Goal: Check status: Check status

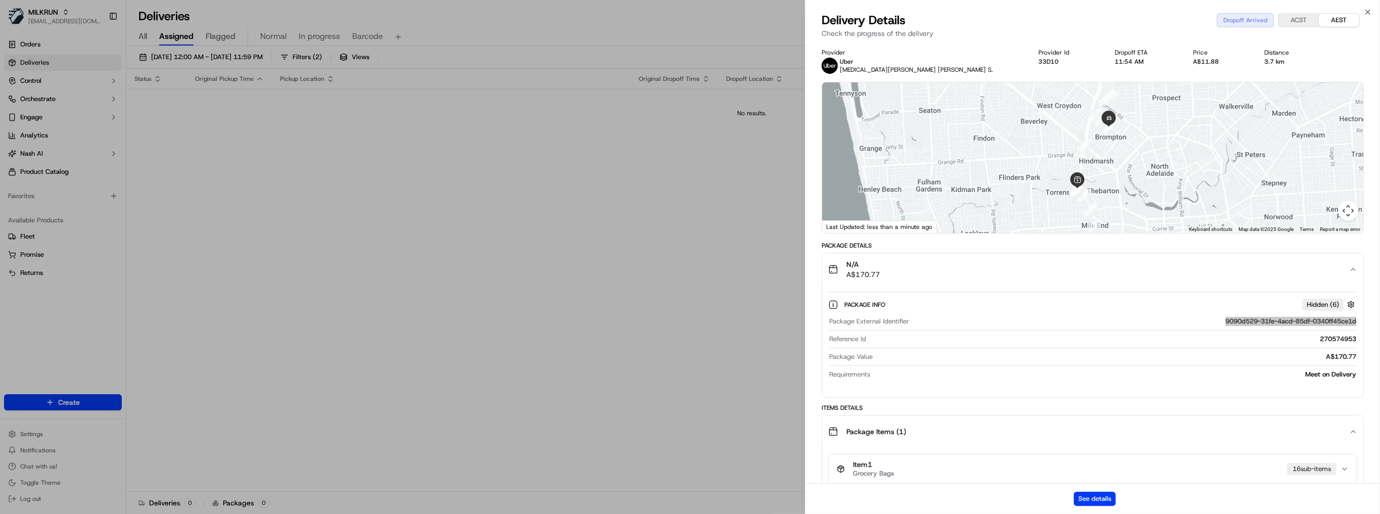
scroll to position [121, 0]
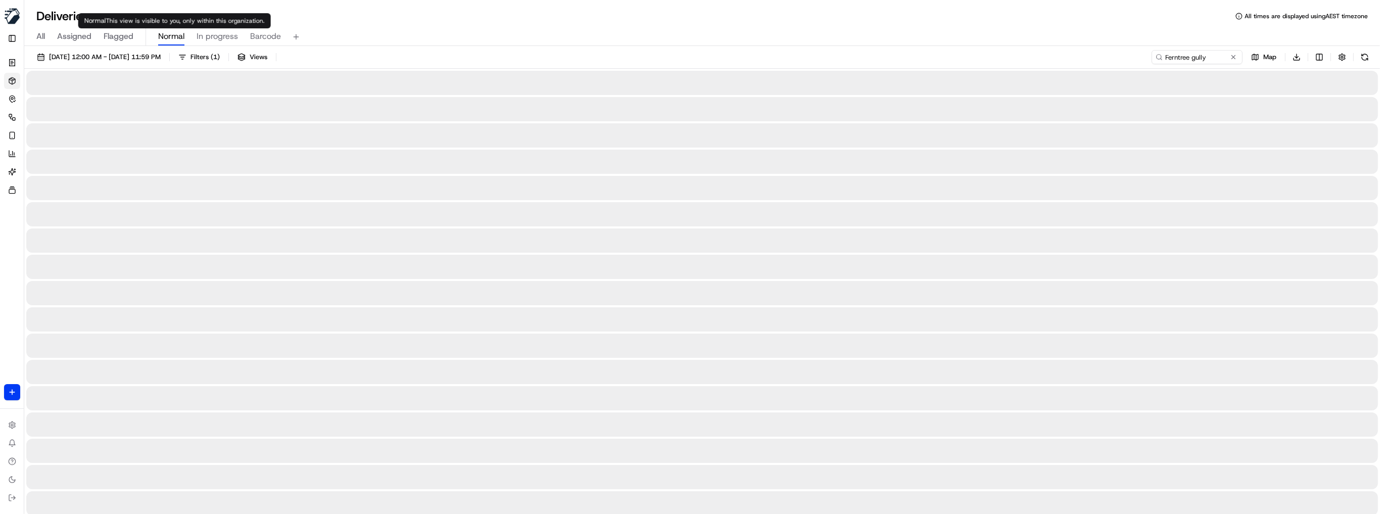
click at [172, 33] on span "Normal" at bounding box center [171, 36] width 26 height 12
click at [1206, 58] on input "Ferntree gully" at bounding box center [1181, 57] width 121 height 14
paste input "aldowasir502@gmail.com"
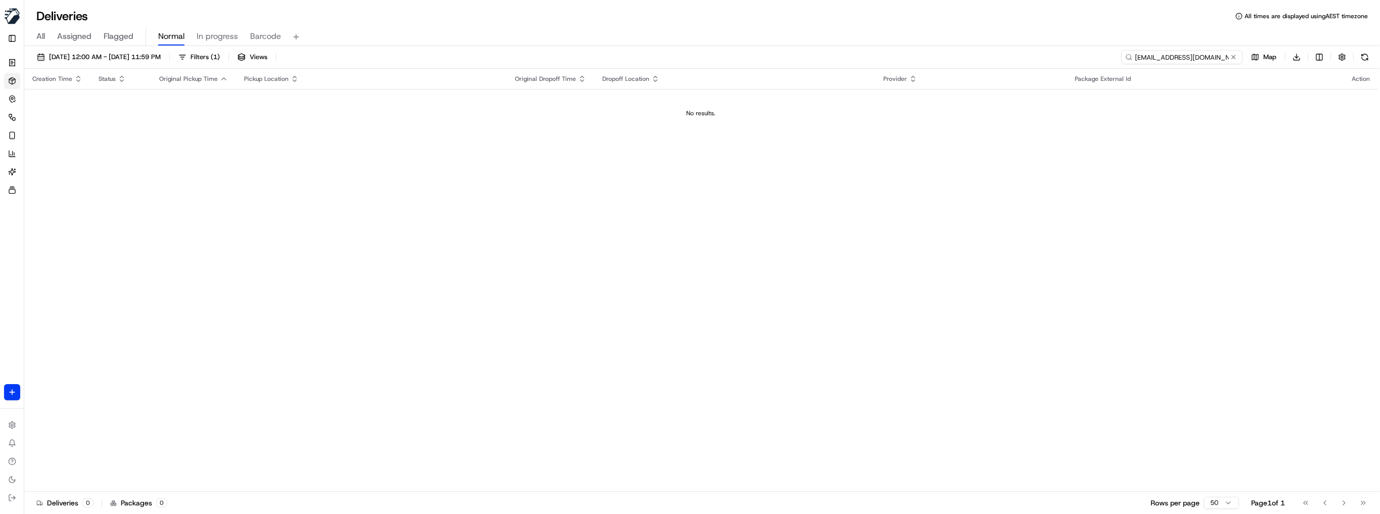
paste input "Saleh Alkhazal"
type input "Saleh Alkhazal"
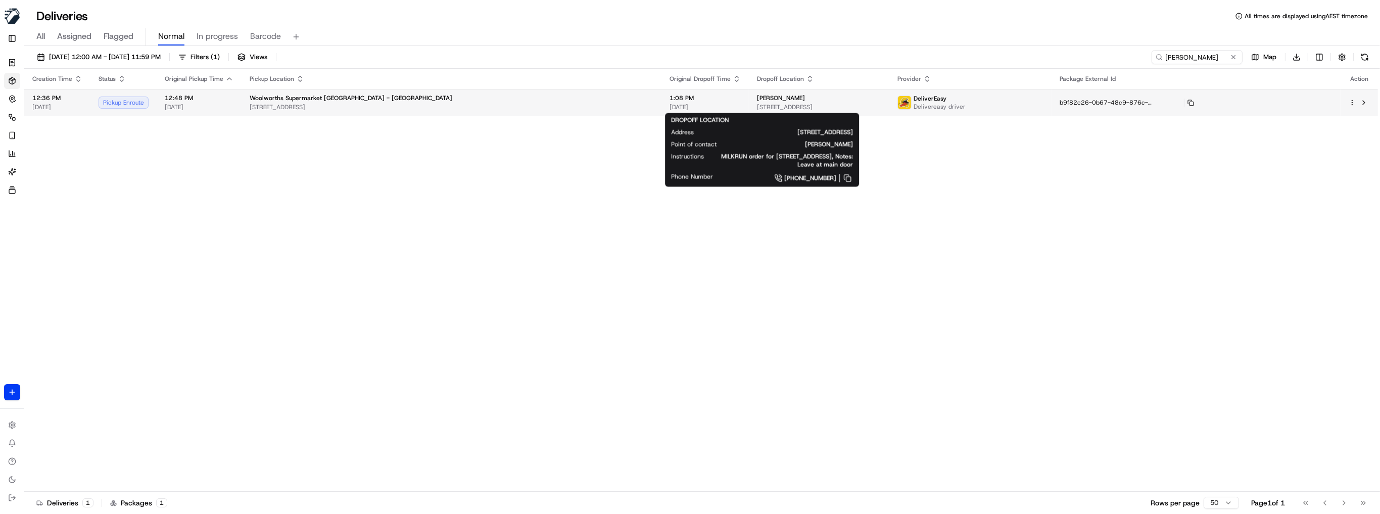
click at [773, 97] on div "Saleh Alkhazal" at bounding box center [819, 98] width 124 height 8
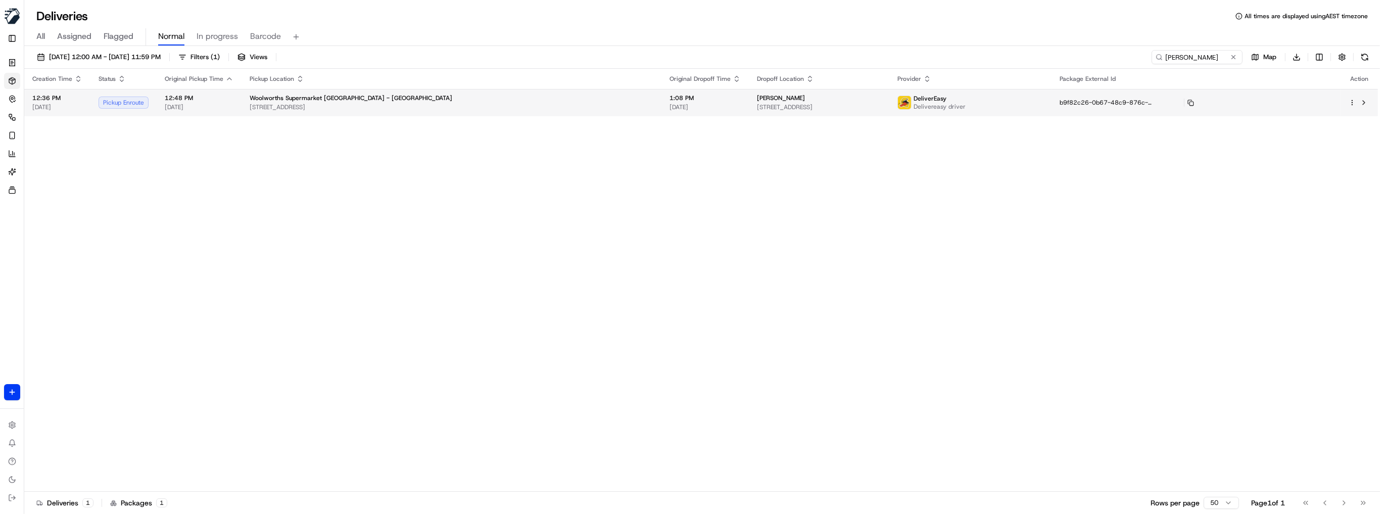
click at [1351, 100] on html "MILKRUN nsvensson@woolworths.com.au Toggle Sidebar Orders Deliveries Control Or…" at bounding box center [690, 257] width 1380 height 514
click at [1310, 185] on span "Tracking Link" at bounding box center [1304, 185] width 37 height 8
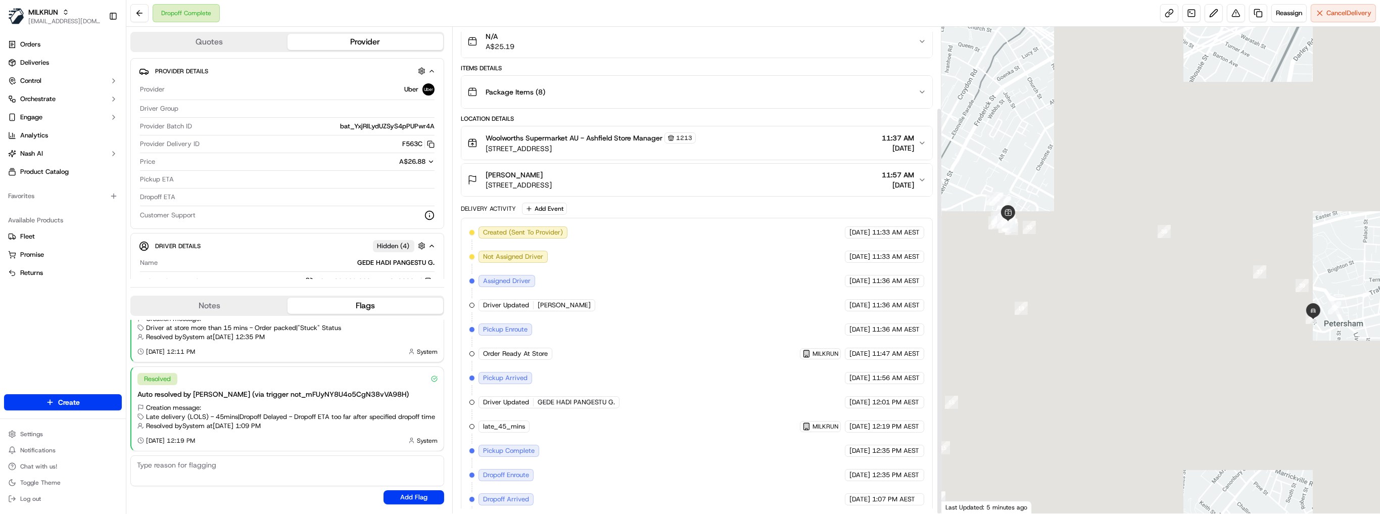
scroll to position [96, 0]
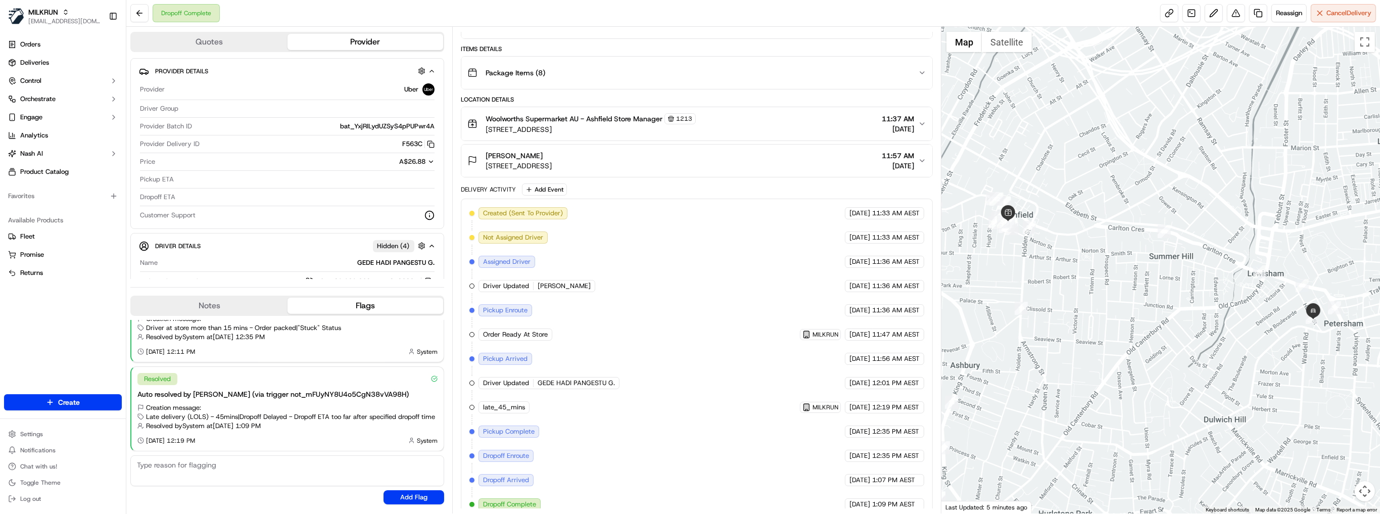
drag, startPoint x: 826, startPoint y: 213, endPoint x: 827, endPoint y: 219, distance: 6.6
click at [827, 219] on div "Created (Sent To Provider) Uber 22/09/2025 11:33 AM AEST Not Assigned Driver Ub…" at bounding box center [696, 358] width 455 height 303
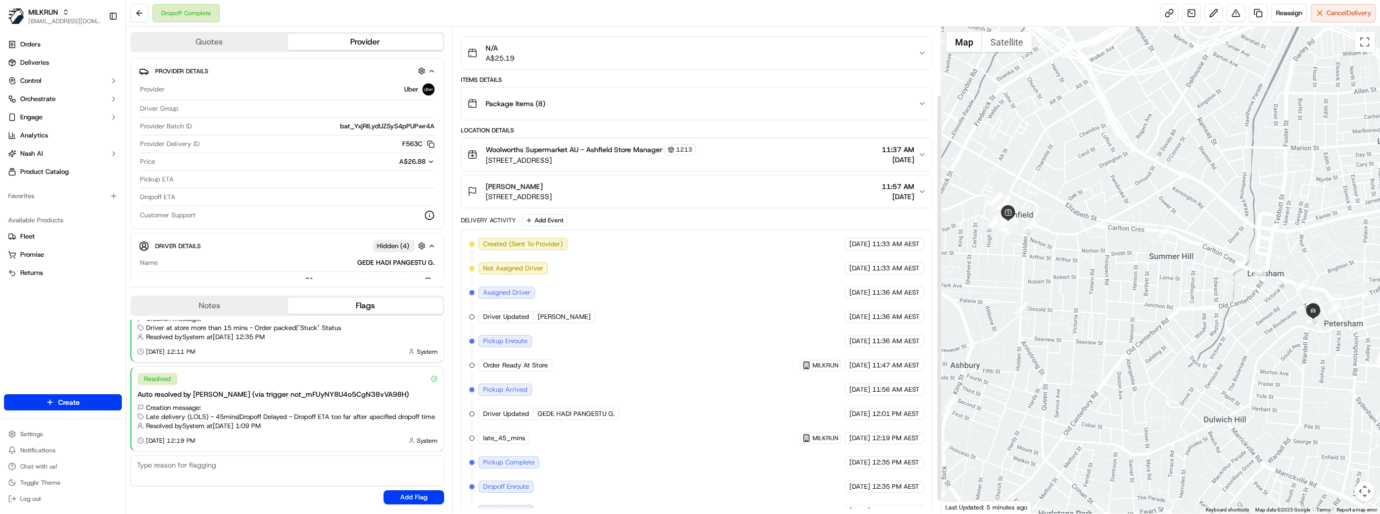
scroll to position [81, 0]
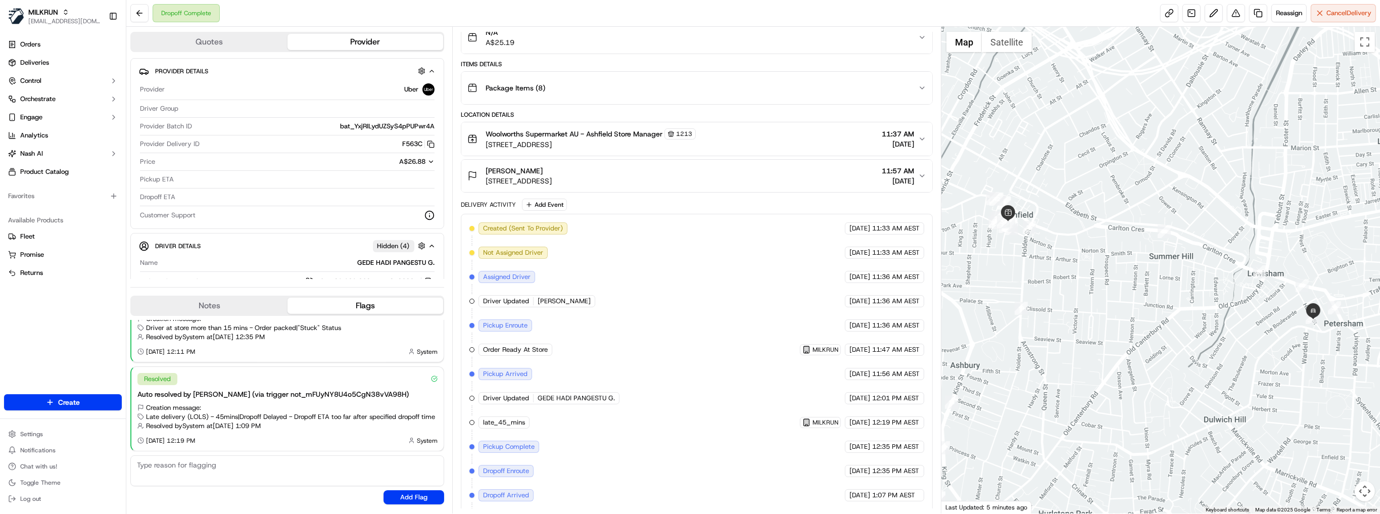
drag, startPoint x: 646, startPoint y: 358, endPoint x: 868, endPoint y: 348, distance: 221.6
click at [868, 348] on div "Created (Sent To Provider) Uber 22/09/2025 11:33 AM AEST Not Assigned Driver Ub…" at bounding box center [696, 373] width 455 height 303
click at [868, 348] on div "22/09/2025 11:47 AM AEST" at bounding box center [884, 350] width 79 height 12
drag, startPoint x: 639, startPoint y: 367, endPoint x: 895, endPoint y: 363, distance: 256.2
click at [895, 363] on div "Created (Sent To Provider) Uber 22/09/2025 11:33 AM AEST Not Assigned Driver Ub…" at bounding box center [696, 373] width 455 height 303
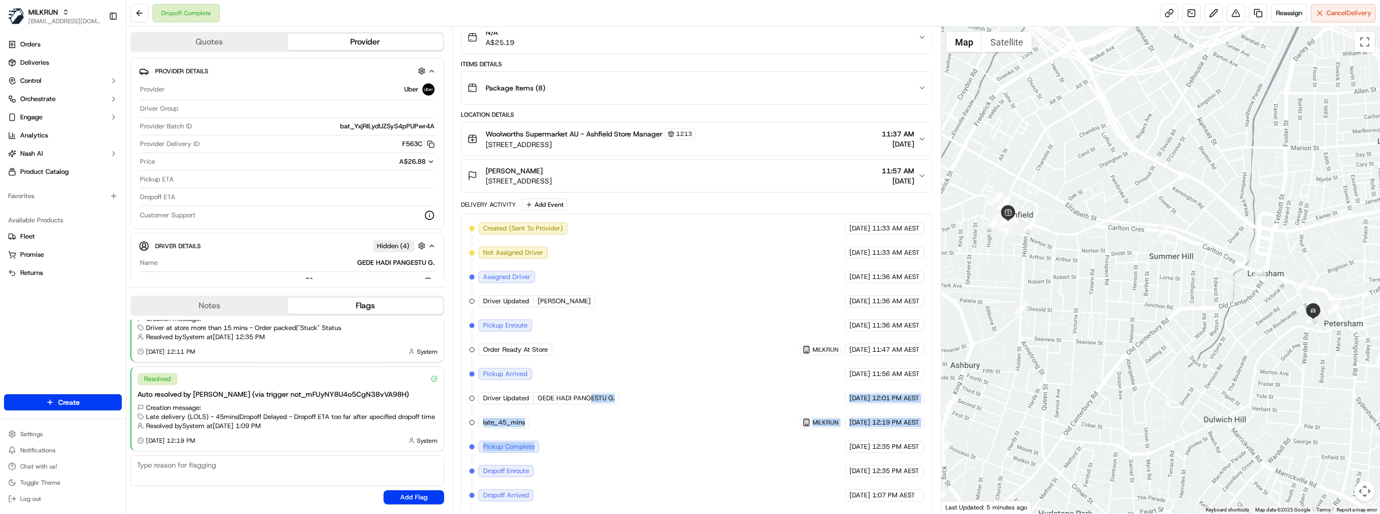
click at [587, 443] on div "Created (Sent To Provider) Uber 22/09/2025 11:33 AM AEST Not Assigned Driver Ub…" at bounding box center [696, 373] width 455 height 303
click at [576, 394] on span "GEDE HADI PANGESTU G." at bounding box center [576, 398] width 77 height 9
drag, startPoint x: 532, startPoint y: 393, endPoint x: 616, endPoint y: 395, distance: 84.4
click at [616, 395] on div "Driver Updated GEDE HADI PANGESTU G." at bounding box center [550, 398] width 143 height 12
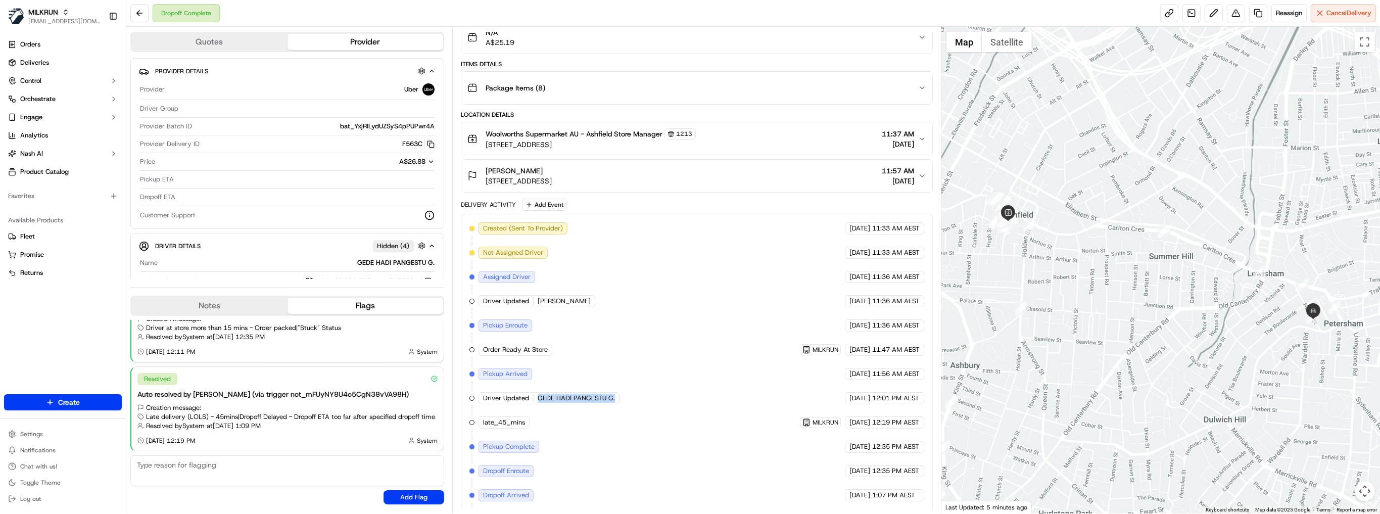
copy div "GEDE HADI PANGESTU G."
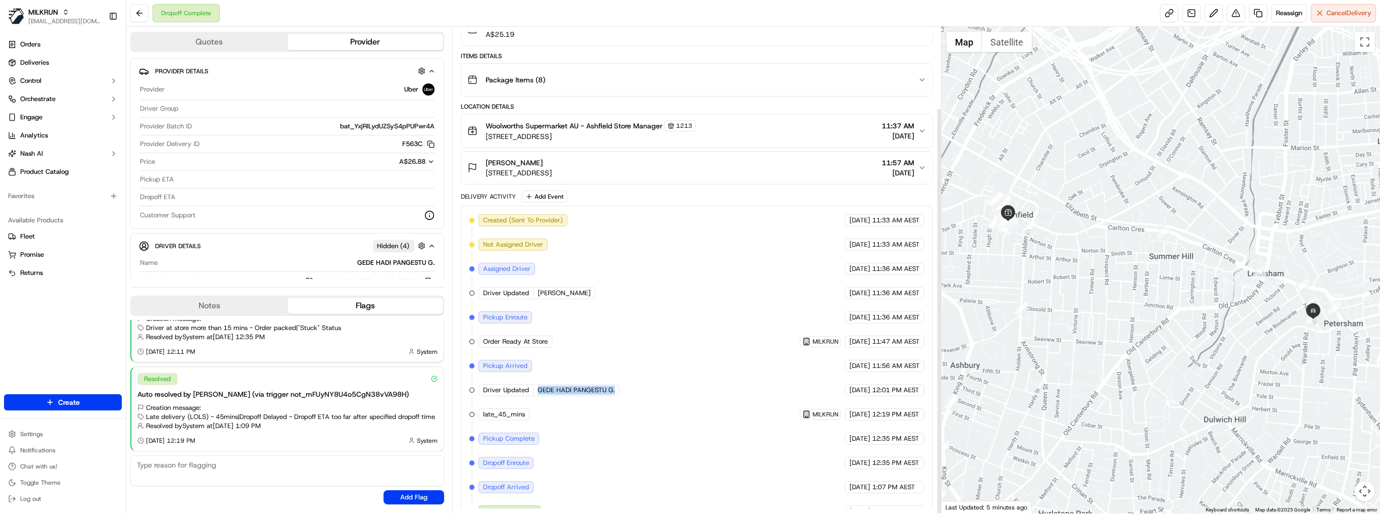
scroll to position [96, 0]
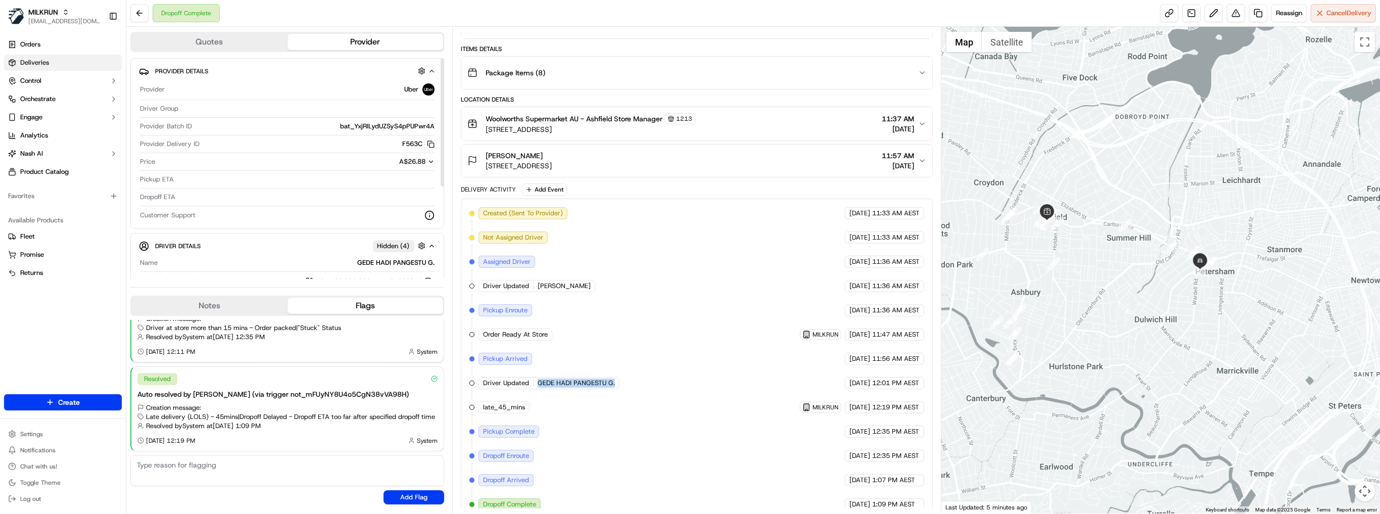
click at [83, 59] on link "Deliveries" at bounding box center [63, 63] width 118 height 16
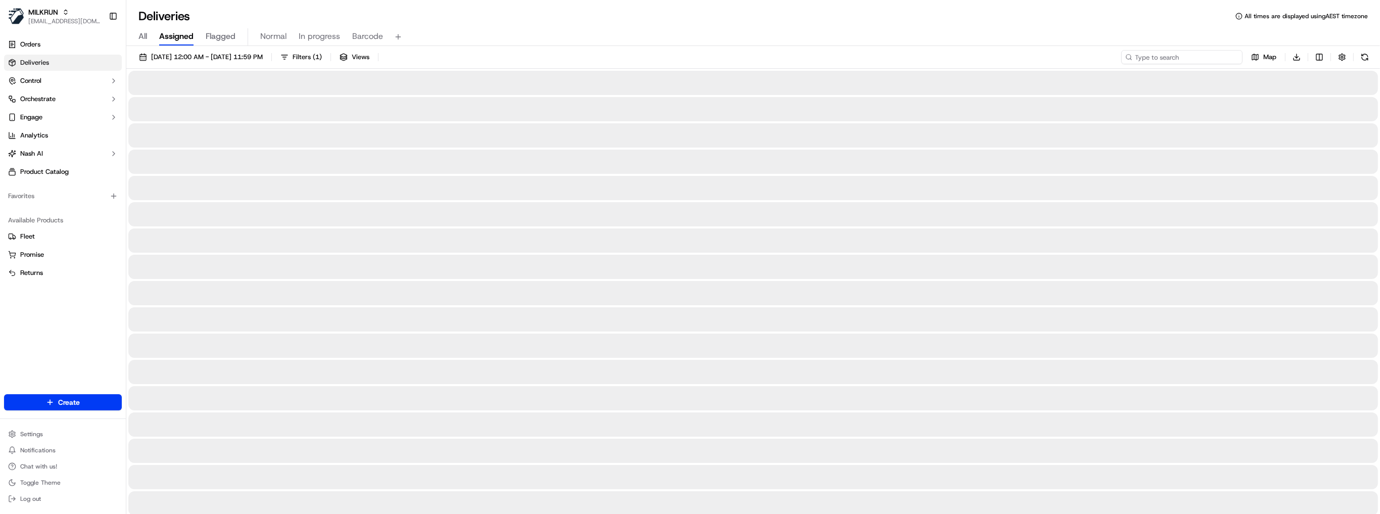
click at [1185, 58] on input at bounding box center [1181, 57] width 121 height 14
paste input "GEDE HADI PANGESTU G."
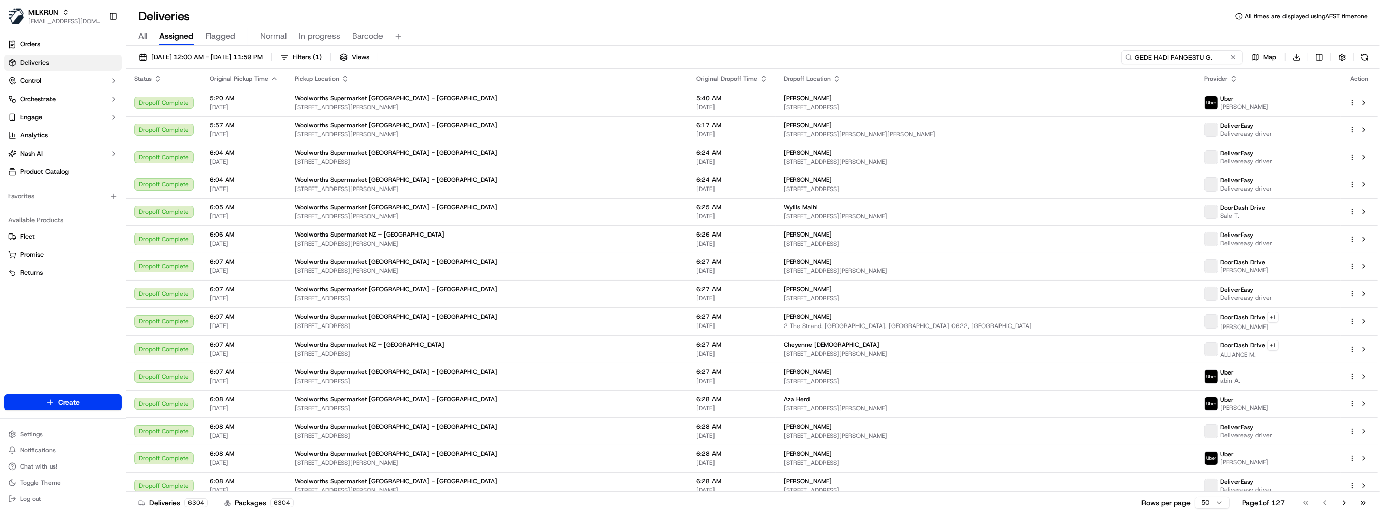
click at [1183, 60] on input "GEDE HADI PANGESTU G." at bounding box center [1181, 57] width 121 height 14
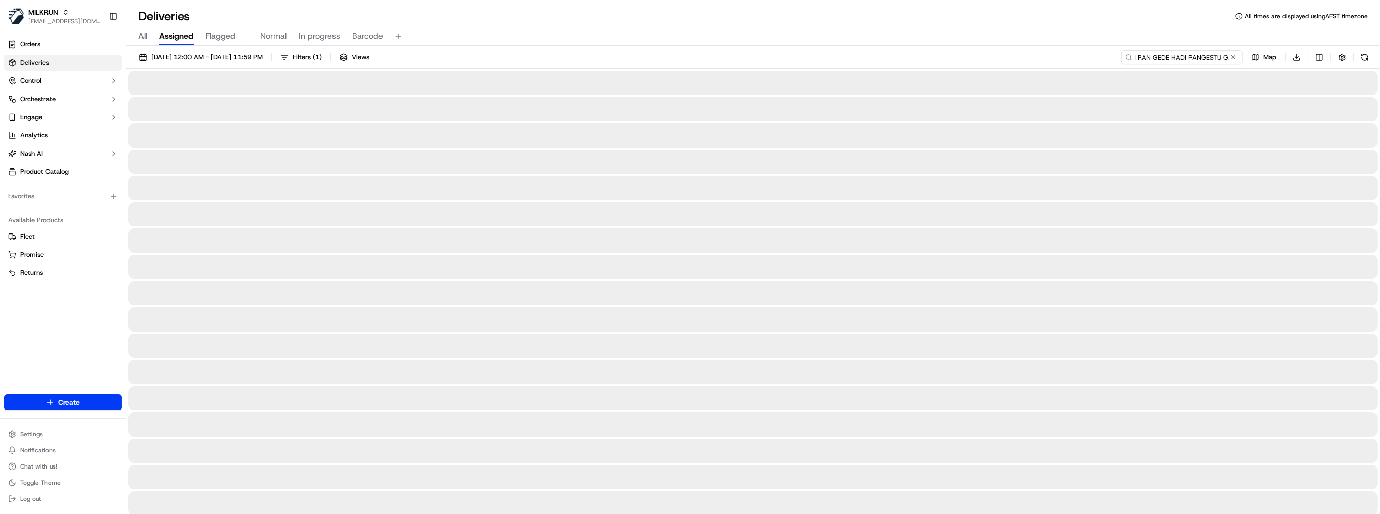
type input "GEDE HADI PAN GEDE HADI PANGESTU G.aGESTU G."
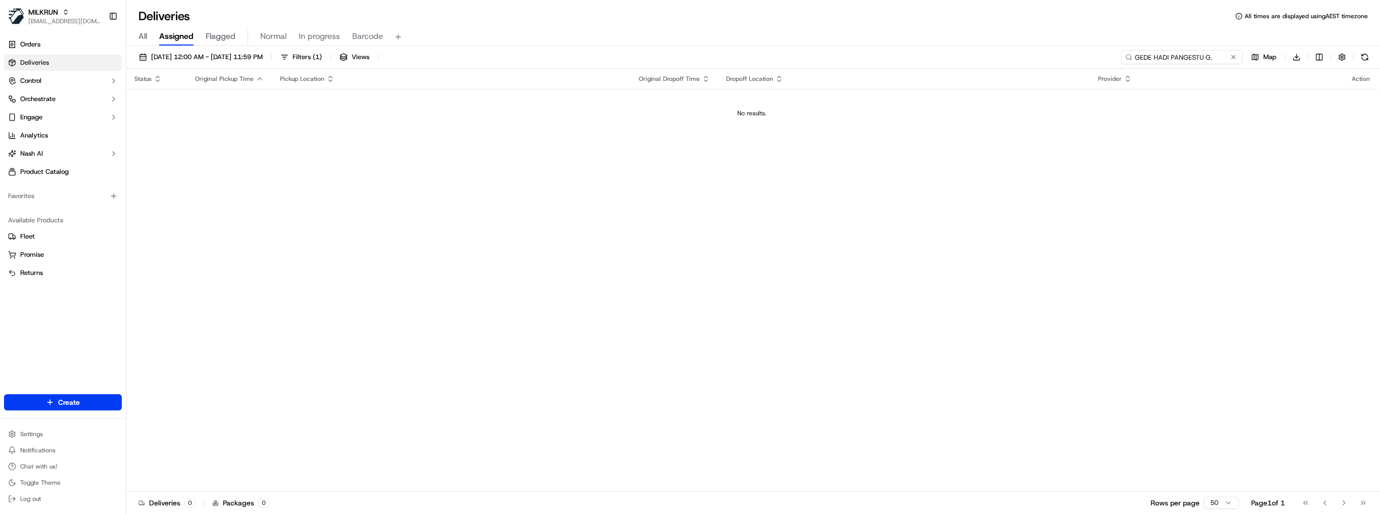
click at [1137, 57] on input "GEDE HADI PANGESTU G." at bounding box center [1181, 57] width 121 height 14
type input "GEDE HADI PANGESTU G."
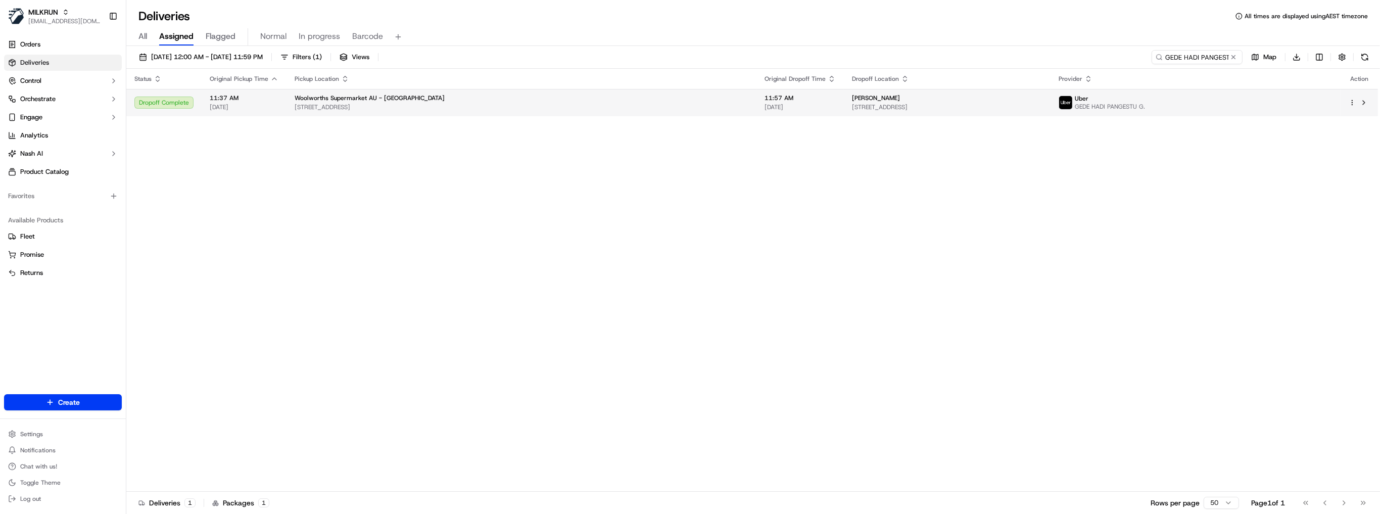
click at [1034, 109] on span "50 Hunter Street, Lewisham, NSW 2049, AU" at bounding box center [947, 107] width 191 height 8
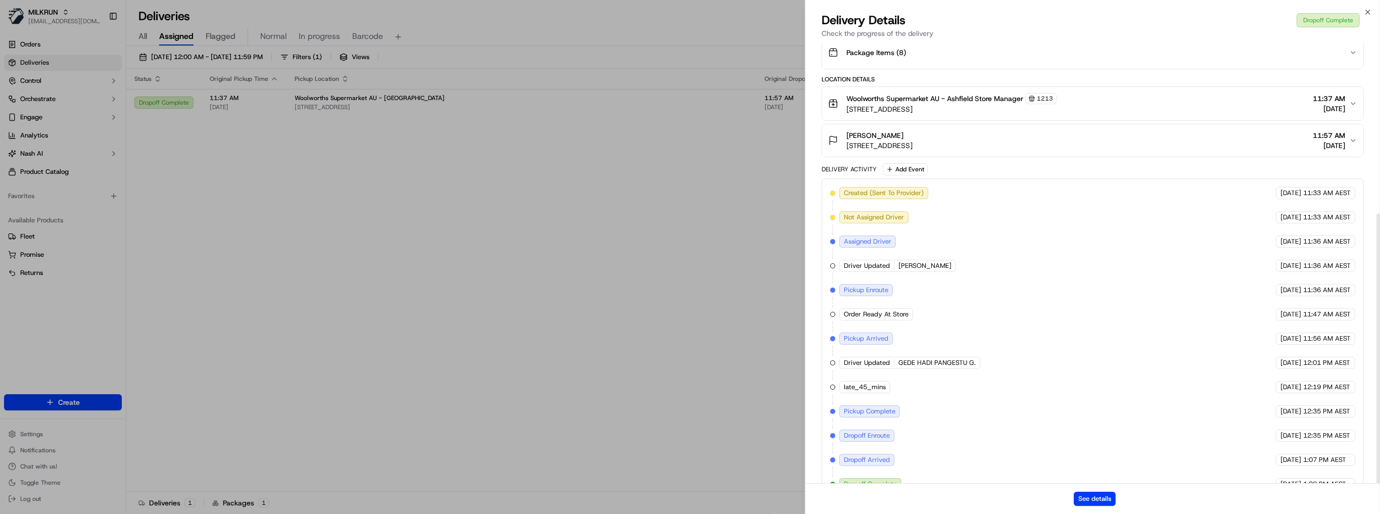
scroll to position [279, 0]
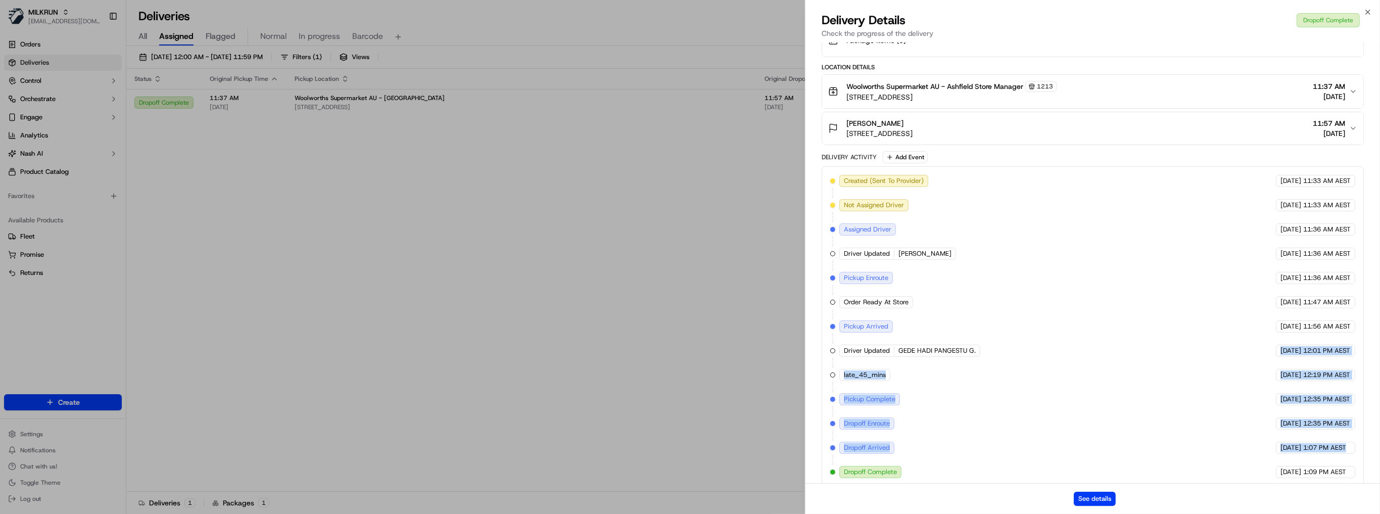
drag, startPoint x: 1009, startPoint y: 432, endPoint x: 1380, endPoint y: 444, distance: 371.1
click at [1380, 444] on div "Provider Uber GEDE HADI PANGESTU G. Provider Id F563C Dropoff ETA 1:09 PM Price…" at bounding box center [1093, 128] width 575 height 730
click at [1360, 442] on div "Created (Sent To Provider) Uber 22/09/2025 11:33 AM AEST Not Assigned Driver Ub…" at bounding box center [1093, 326] width 542 height 320
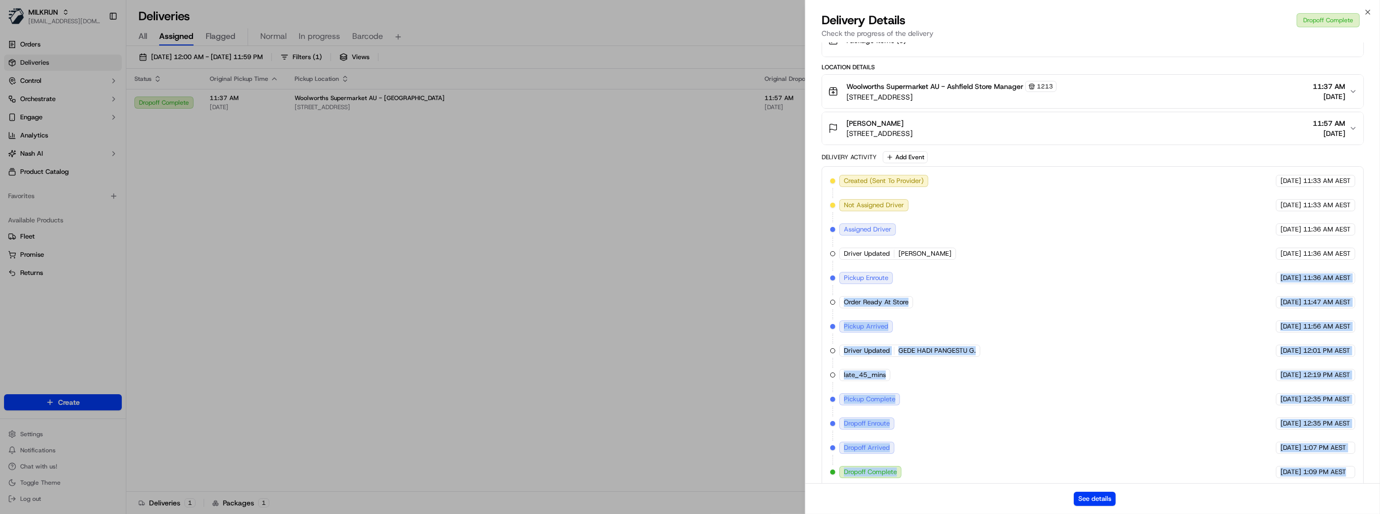
drag, startPoint x: 1351, startPoint y: 471, endPoint x: 1238, endPoint y: 276, distance: 225.5
click at [1240, 277] on div "Created (Sent To Provider) Uber 22/09/2025 11:33 AM AEST Not Assigned Driver Ub…" at bounding box center [1093, 326] width 542 height 320
click at [1236, 276] on div "Created (Sent To Provider) Uber 22/09/2025 11:33 AM AEST Not Assigned Driver Ub…" at bounding box center [1092, 326] width 525 height 303
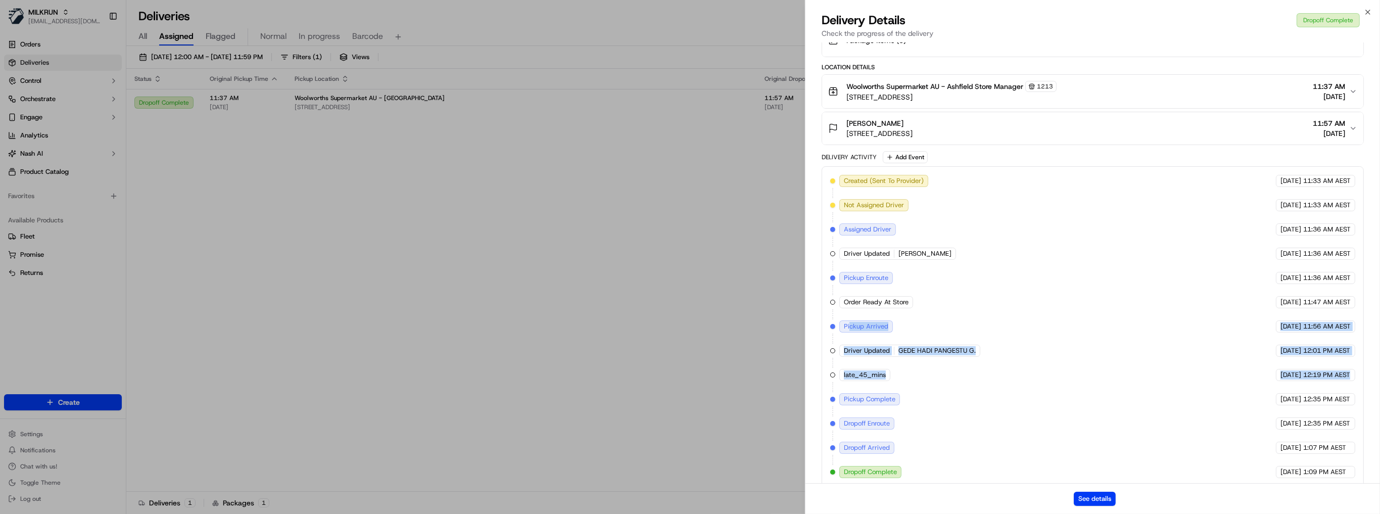
drag, startPoint x: 848, startPoint y: 319, endPoint x: 1376, endPoint y: 358, distance: 529.5
click at [1376, 358] on div "Provider Uber GEDE HADI PANGESTU G. Provider Id F563C Dropoff ETA 1:09 PM Price…" at bounding box center [1093, 128] width 575 height 730
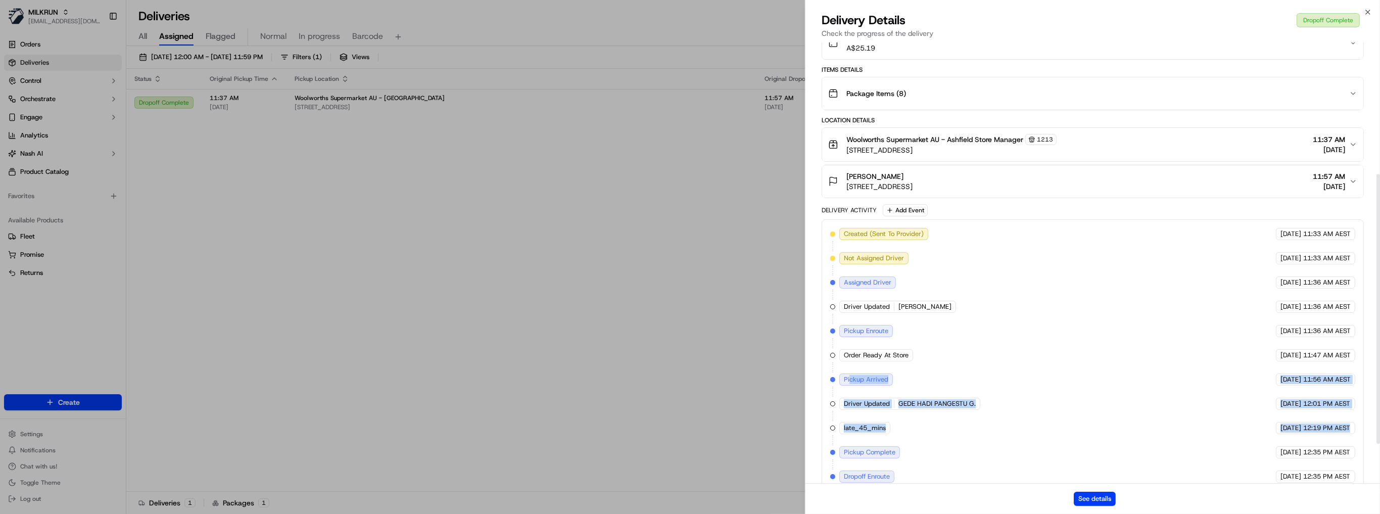
scroll to position [199, 0]
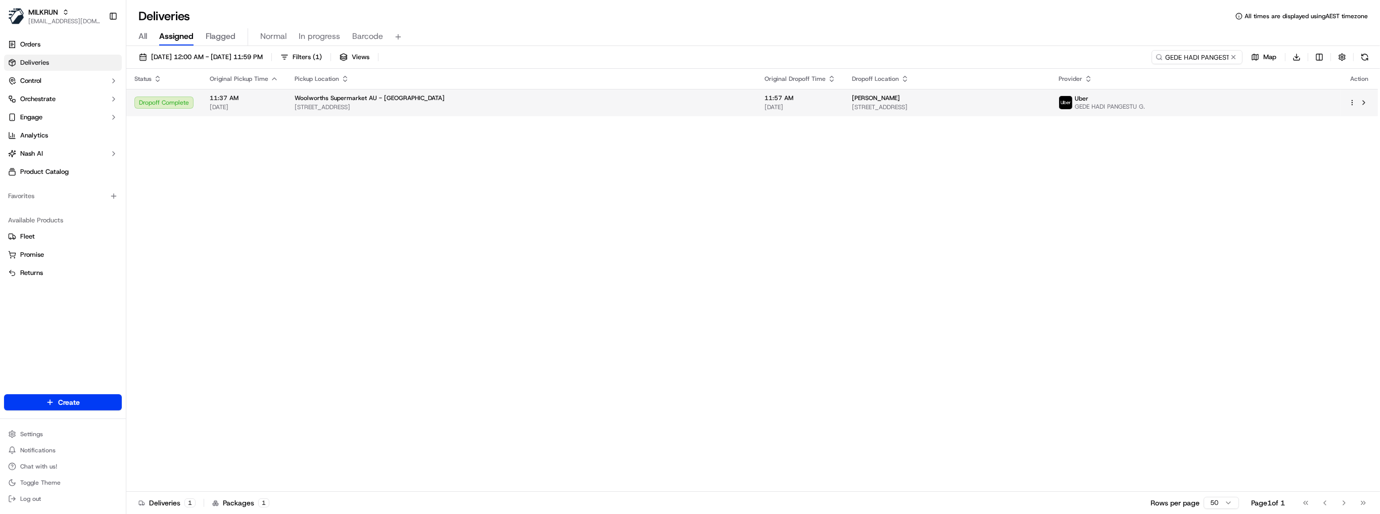
click at [852, 98] on div "Dylan Mahony" at bounding box center [947, 98] width 191 height 8
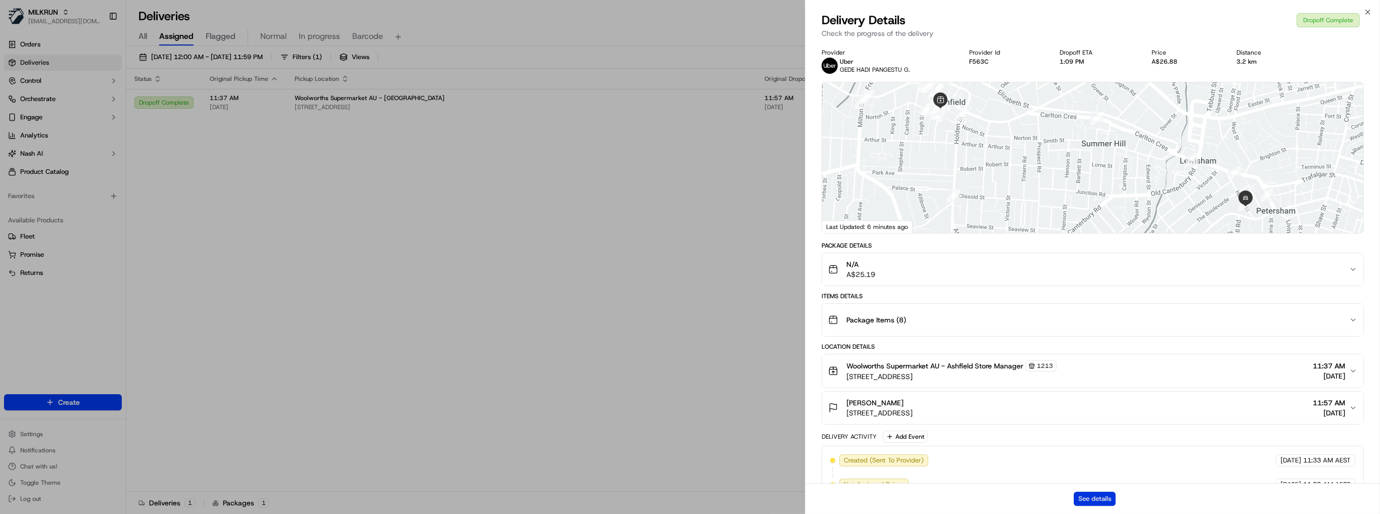
click at [1099, 504] on button "See details" at bounding box center [1095, 499] width 42 height 14
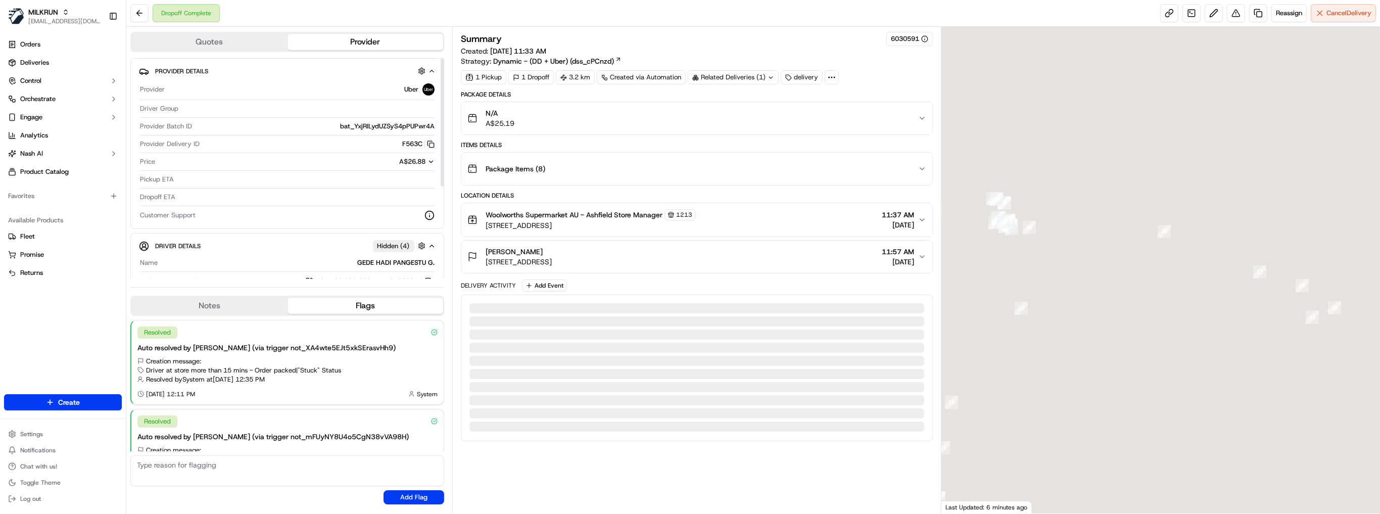
scroll to position [50, 0]
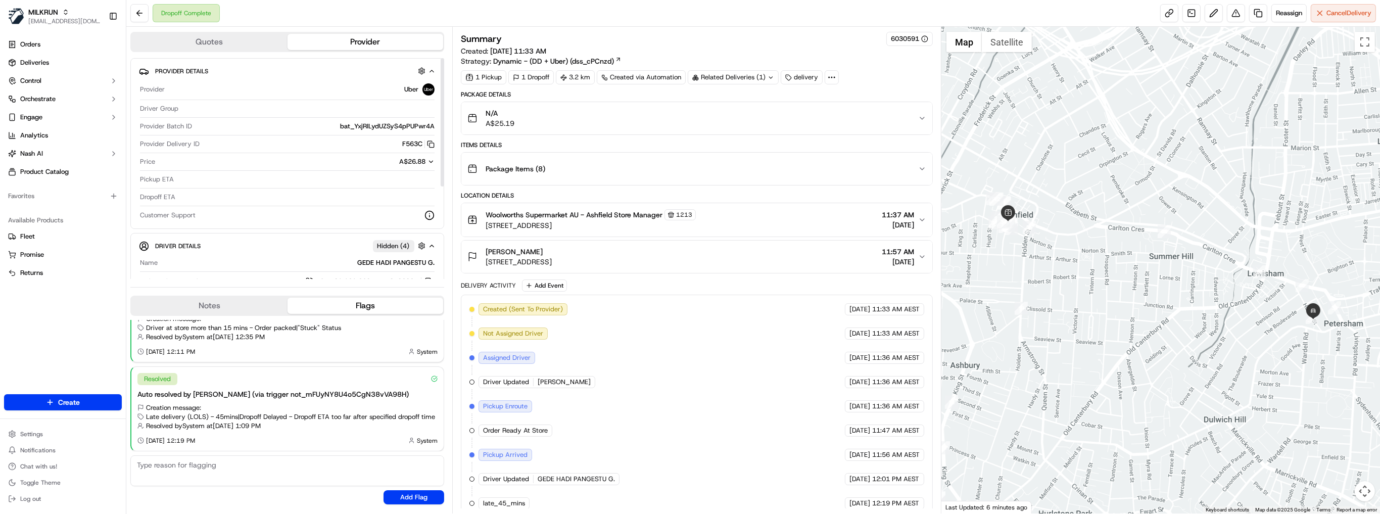
click at [374, 125] on span "bat_YxjRILydUZSyS4pPUPwr4A" at bounding box center [387, 126] width 95 height 9
copy span "bat_YxjRILydUZSyS4pPUPwr4A"
click at [57, 25] on span "nsvensson@woolworths.com.au" at bounding box center [64, 21] width 72 height 8
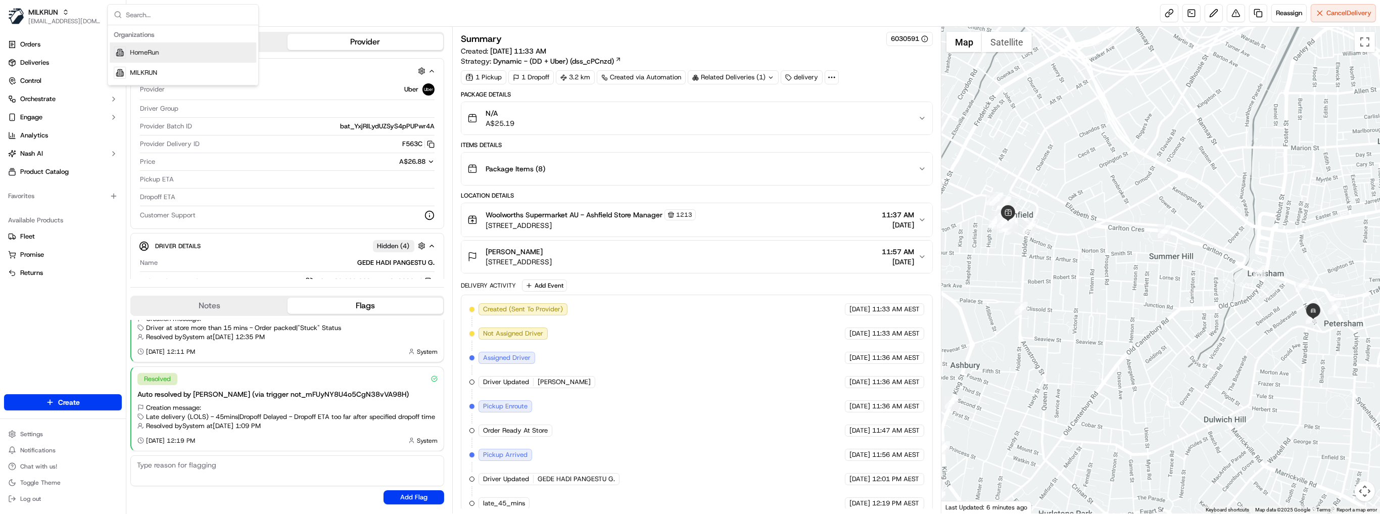
click at [157, 55] on span "HomeRun" at bounding box center [144, 52] width 29 height 9
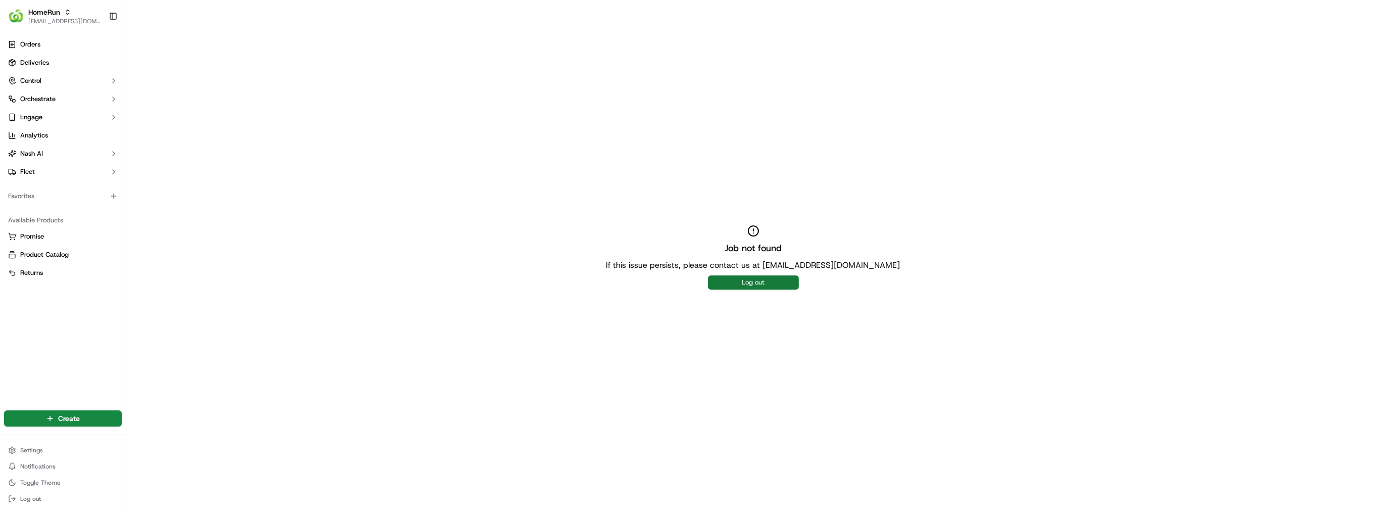
click at [765, 278] on button "Log out" at bounding box center [753, 282] width 91 height 14
